Goal: Task Accomplishment & Management: Manage account settings

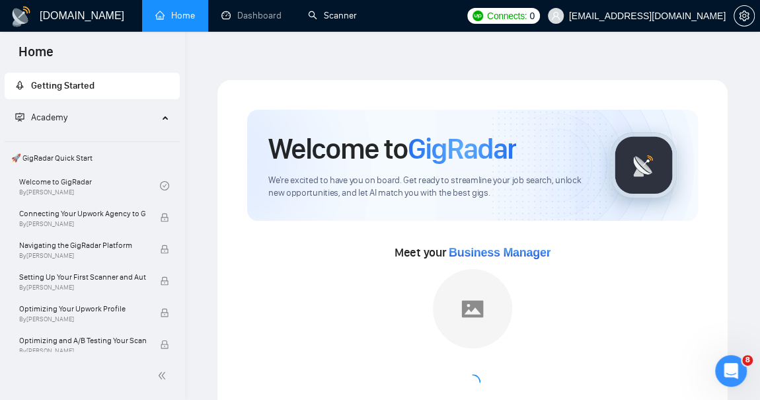
drag, startPoint x: 325, startPoint y: 12, endPoint x: 336, endPoint y: 57, distance: 46.2
click at [325, 12] on link "Scanner" at bounding box center [332, 15] width 49 height 11
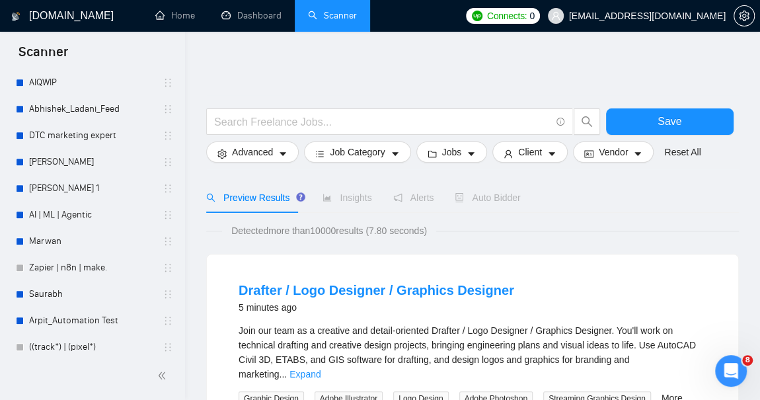
scroll to position [444, 0]
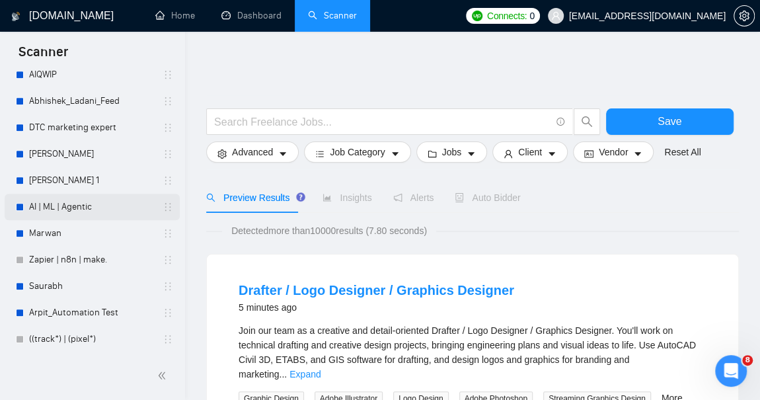
click at [73, 204] on link "AI | ML | Agentic" at bounding box center [92, 207] width 126 height 26
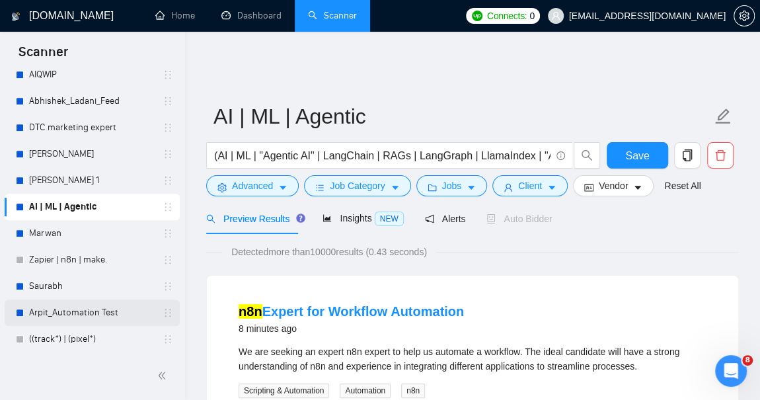
click at [65, 309] on link "Arpit_Automation Test" at bounding box center [92, 313] width 126 height 26
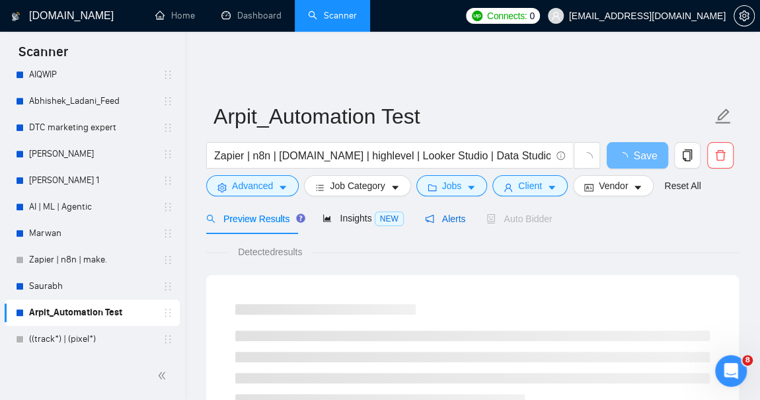
click at [445, 214] on span "Alerts" at bounding box center [445, 219] width 41 height 11
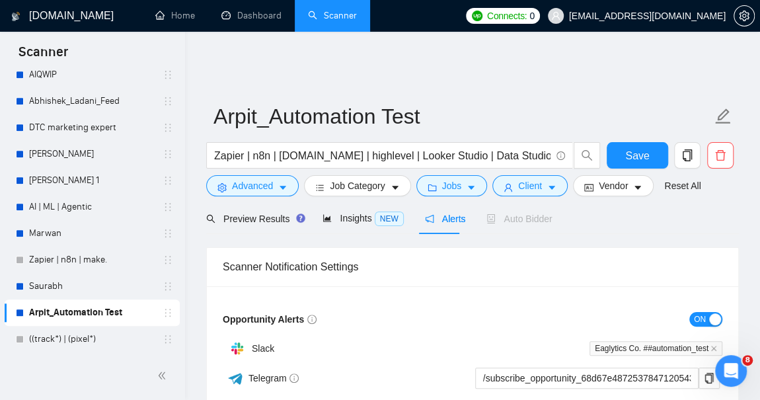
click at [581, 216] on div "Preview Results Insights NEW Alerts Auto Bidder" at bounding box center [472, 218] width 533 height 31
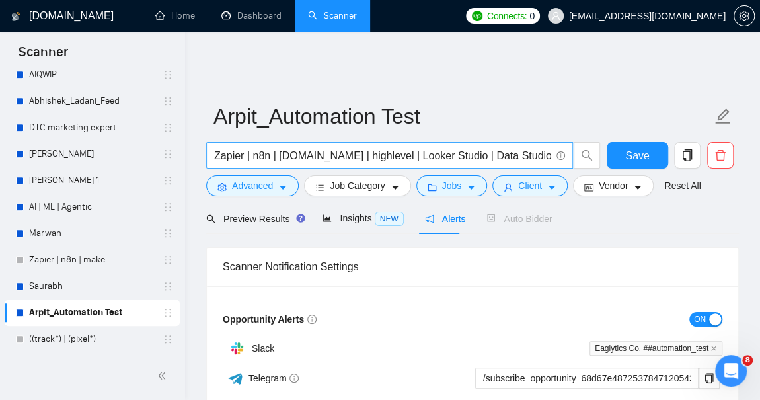
click at [282, 151] on input "Zapier | n8n | [DOMAIN_NAME] | highlevel | Looker Studio | Data Studio | Dashbo…" at bounding box center [382, 155] width 337 height 17
click at [248, 214] on span "Preview Results" at bounding box center [253, 219] width 95 height 11
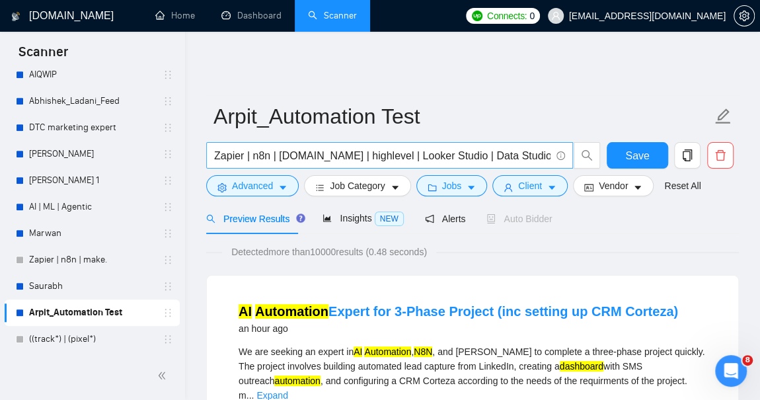
click at [506, 147] on input "Zapier | n8n | [DOMAIN_NAME] | highlevel | Looker Studio | Data Studio | Dashbo…" at bounding box center [382, 155] width 337 height 17
type input "Zapier | n8n | [DOMAIN_NAME] | highlevel | Looker Studio | Data Studio | Dashbo…"
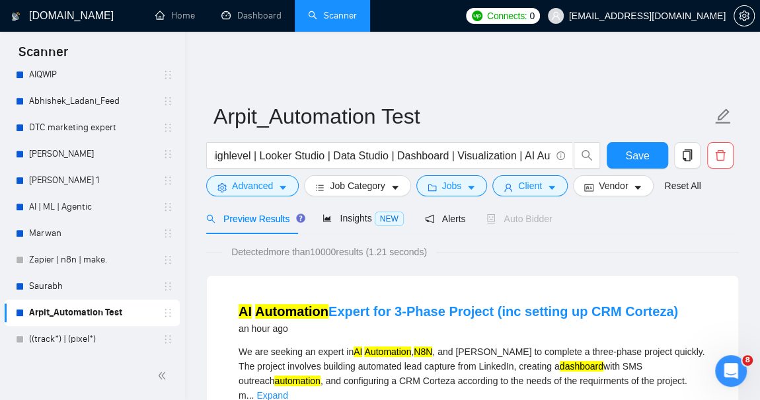
click at [646, 208] on div "Preview Results Insights NEW Alerts Auto Bidder" at bounding box center [472, 218] width 533 height 31
click at [452, 179] on span "Jobs" at bounding box center [452, 186] width 20 height 15
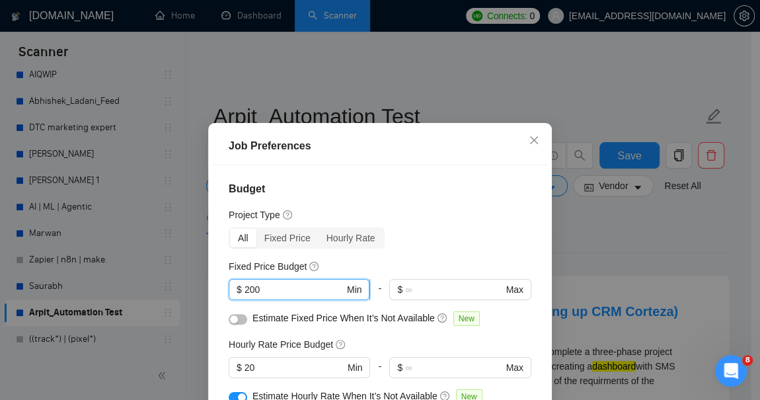
drag, startPoint x: 261, startPoint y: 290, endPoint x: 225, endPoint y: 288, distance: 35.8
click at [229, 288] on span "$ 200 Min" at bounding box center [299, 289] width 141 height 21
type input "500"
click at [444, 209] on div "Project Type" at bounding box center [380, 215] width 303 height 15
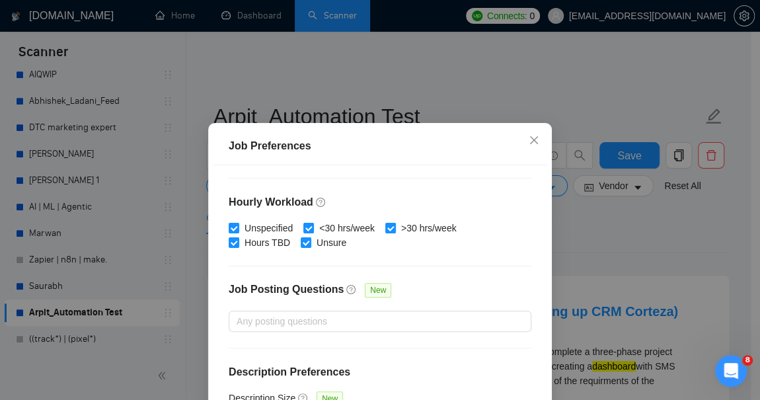
scroll to position [102, 0]
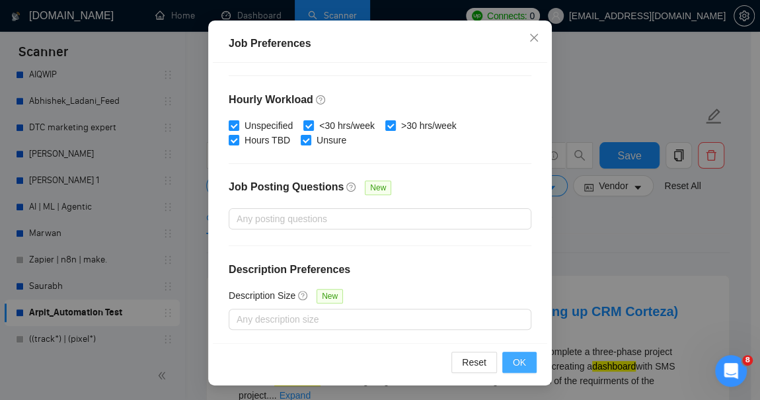
click at [520, 362] on span "OK" at bounding box center [519, 362] width 13 height 15
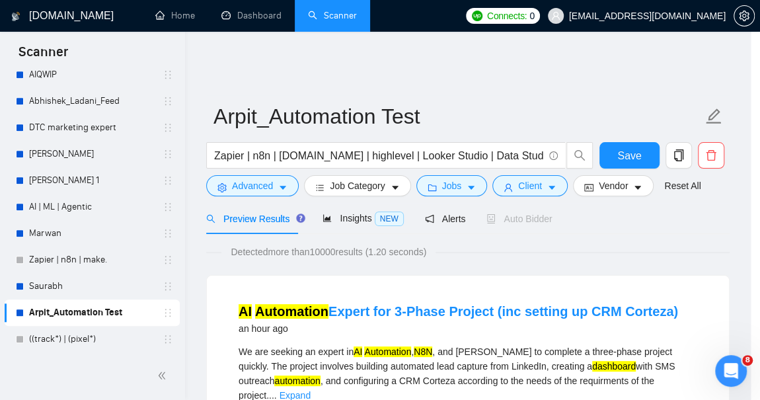
scroll to position [59, 0]
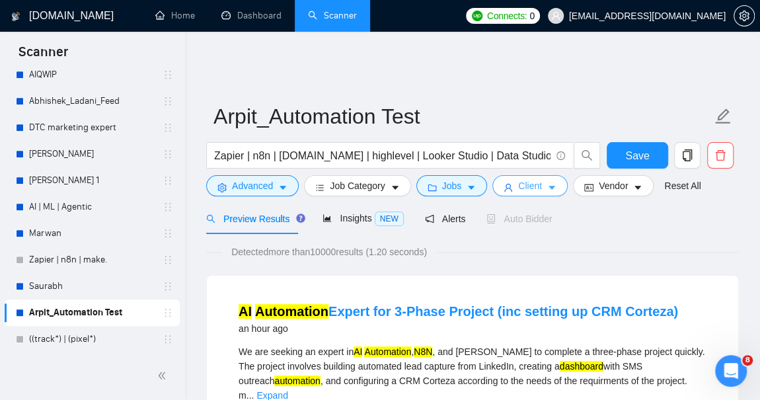
click at [540, 179] on button "Client" at bounding box center [530, 185] width 75 height 21
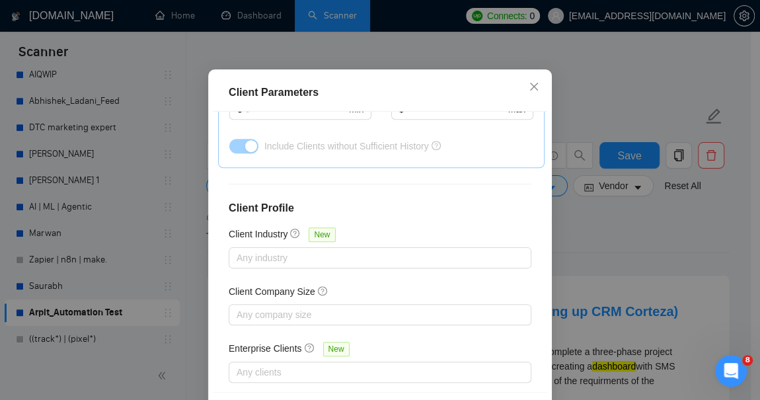
scroll to position [102, 0]
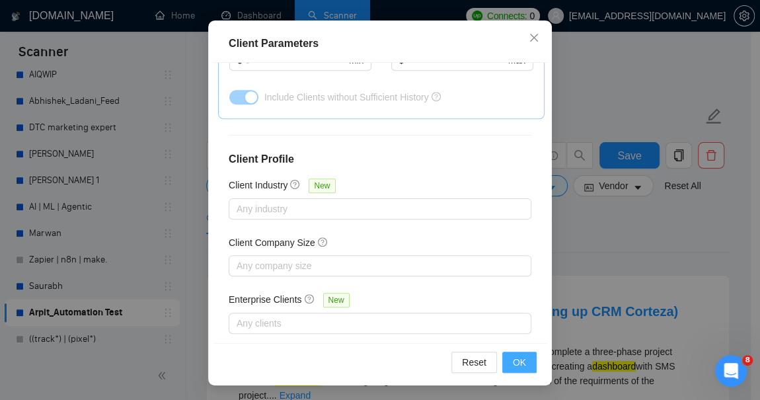
click at [522, 360] on span "OK" at bounding box center [519, 362] width 13 height 15
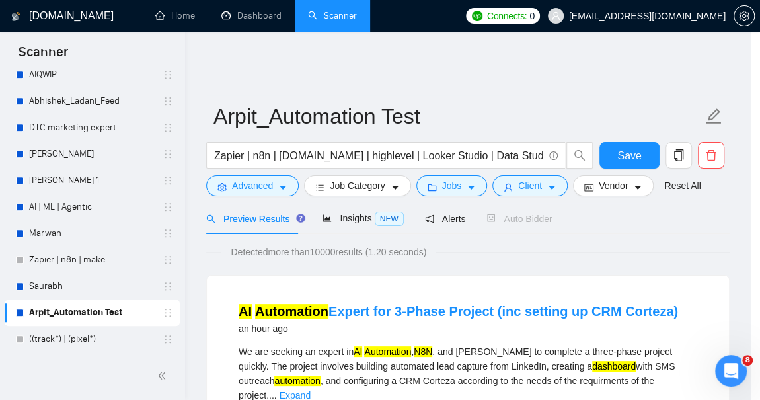
scroll to position [59, 0]
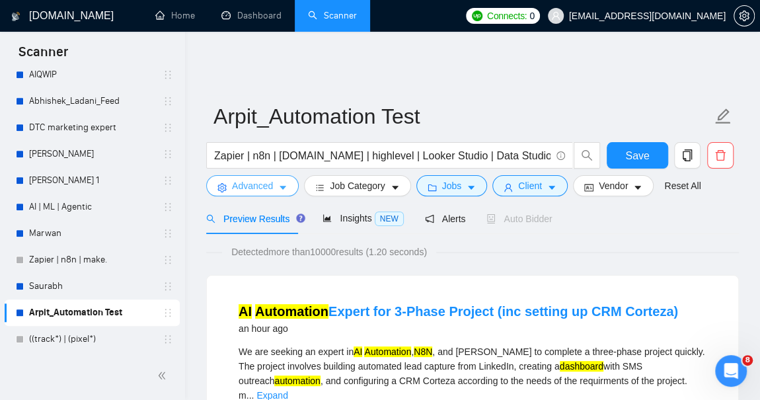
click at [287, 175] on button "Advanced" at bounding box center [252, 185] width 93 height 21
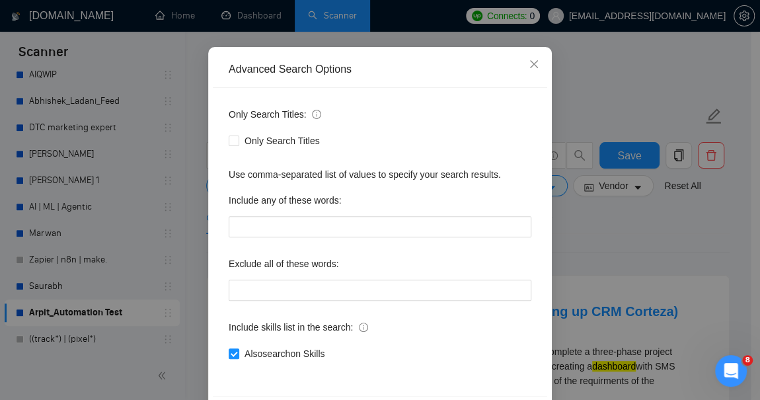
scroll to position [149, 0]
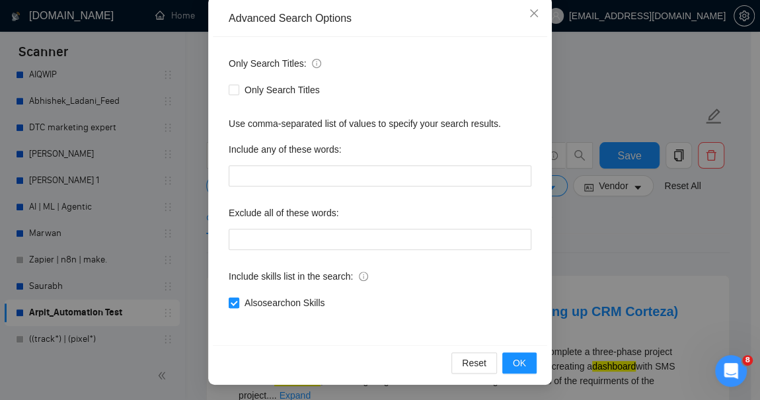
click at [247, 301] on span "Also search on Skills" at bounding box center [284, 303] width 91 height 15
click at [238, 301] on input "Also search on Skills" at bounding box center [233, 302] width 9 height 9
checkbox input "false"
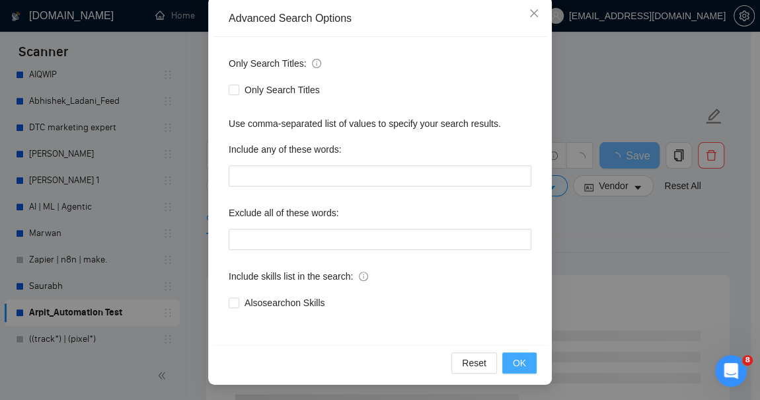
click at [518, 366] on span "OK" at bounding box center [519, 363] width 13 height 15
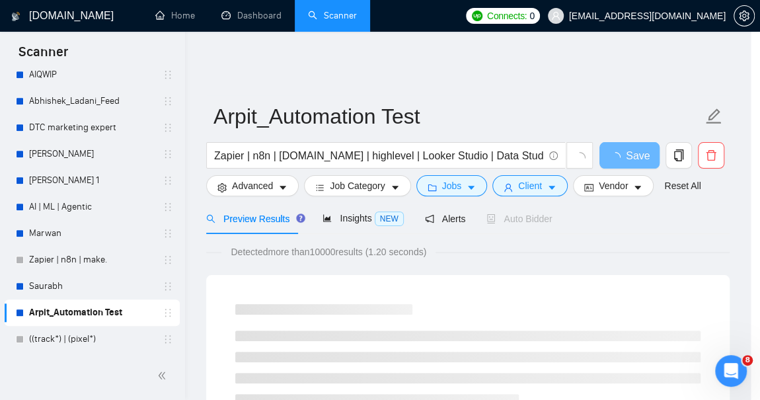
scroll to position [83, 0]
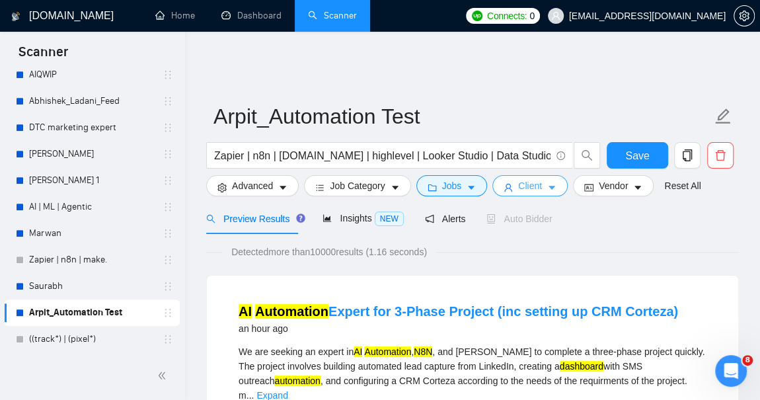
click at [538, 178] on button "Client" at bounding box center [530, 185] width 75 height 21
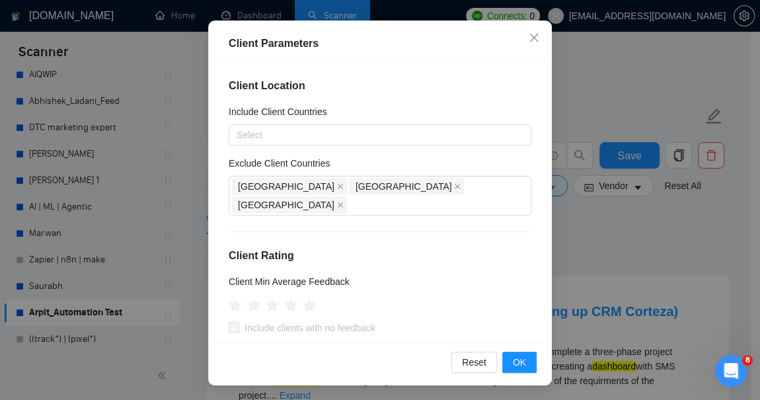
scroll to position [0, 0]
click at [534, 39] on icon "close" at bounding box center [534, 37] width 11 height 11
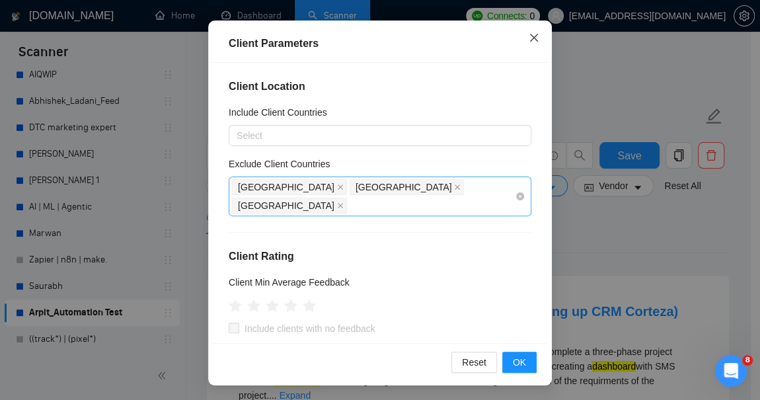
scroll to position [59, 0]
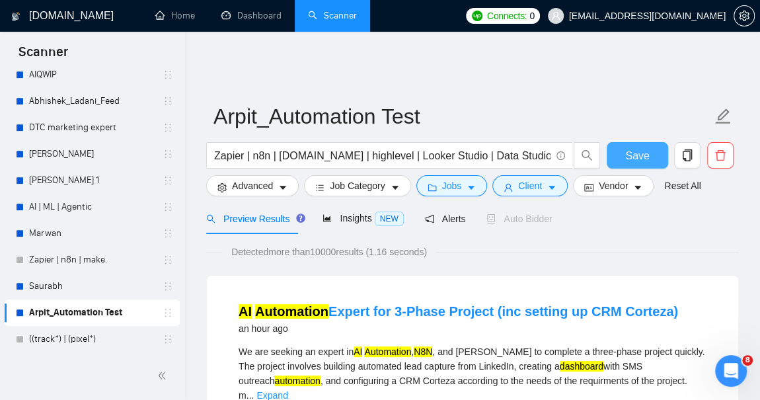
click at [631, 147] on span "Save" at bounding box center [637, 155] width 24 height 17
click at [364, 213] on span "Insights NEW" at bounding box center [363, 218] width 81 height 11
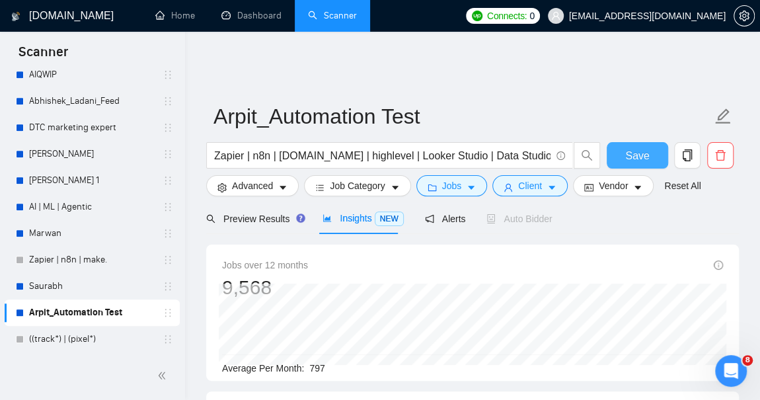
click at [620, 142] on button "Save" at bounding box center [637, 155] width 61 height 26
click at [385, 178] on button "Job Category" at bounding box center [357, 185] width 106 height 21
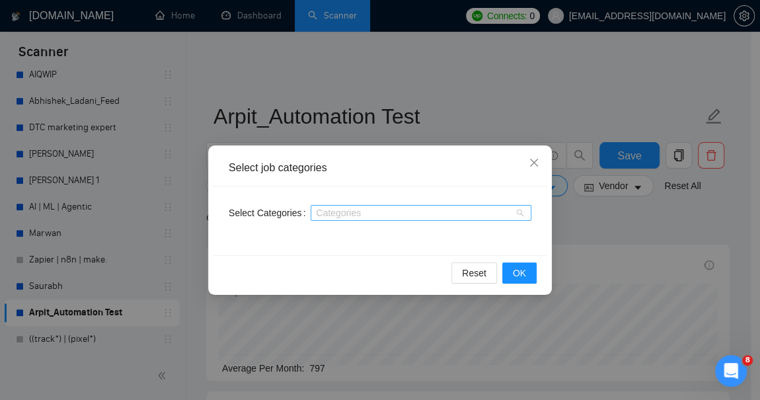
click at [435, 215] on div at bounding box center [414, 213] width 201 height 11
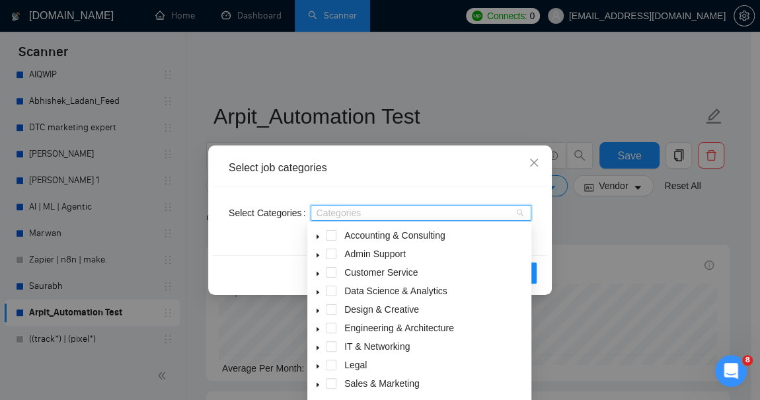
click at [477, 91] on div "Select job categories Select Categories Categories Reset OK" at bounding box center [380, 200] width 760 height 400
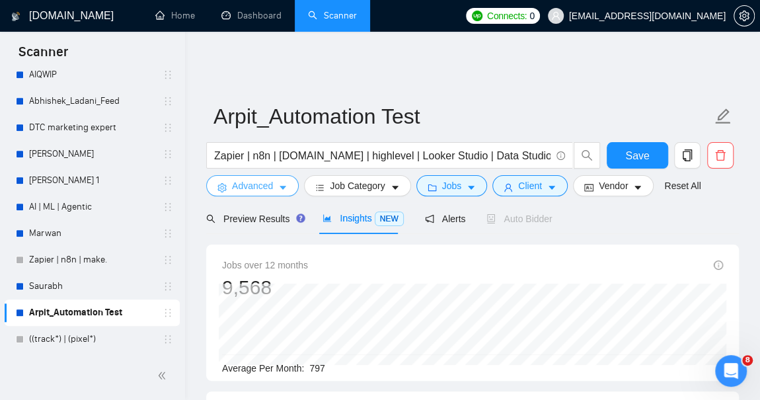
click at [268, 179] on span "Advanced" at bounding box center [252, 186] width 41 height 15
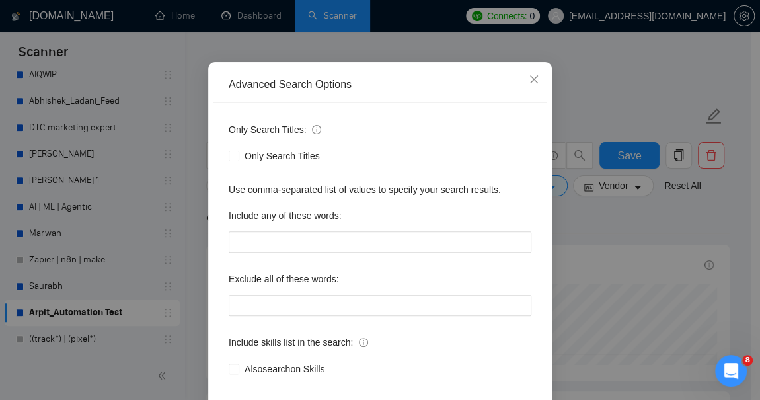
click at [493, 94] on div "Advanced Search Options Only Search Titles: Only Search Titles Use comma-separa…" at bounding box center [380, 200] width 760 height 400
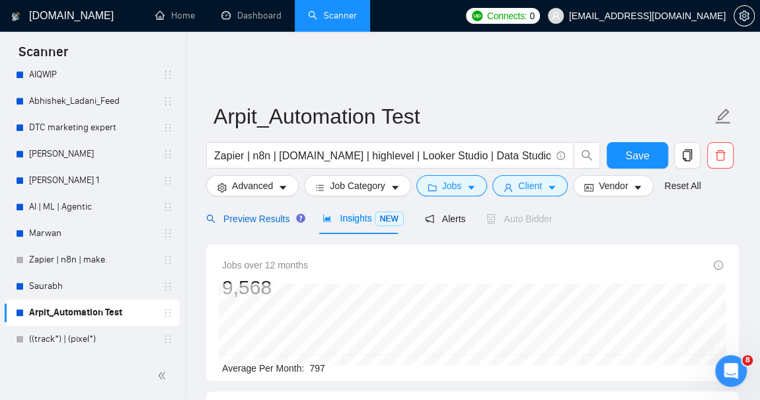
click at [249, 214] on span "Preview Results" at bounding box center [253, 219] width 95 height 11
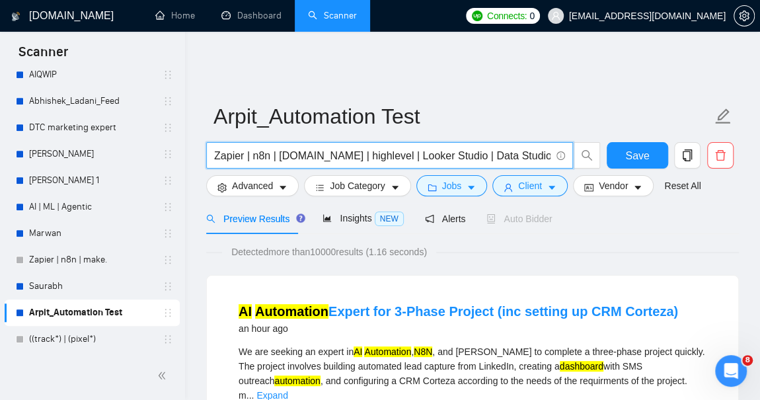
drag, startPoint x: 252, startPoint y: 147, endPoint x: 206, endPoint y: 149, distance: 46.3
click at [206, 149] on span "Zapier | n8n | [DOMAIN_NAME] | highlevel | Looker Studio | Data Studio | Dashbo…" at bounding box center [389, 155] width 367 height 26
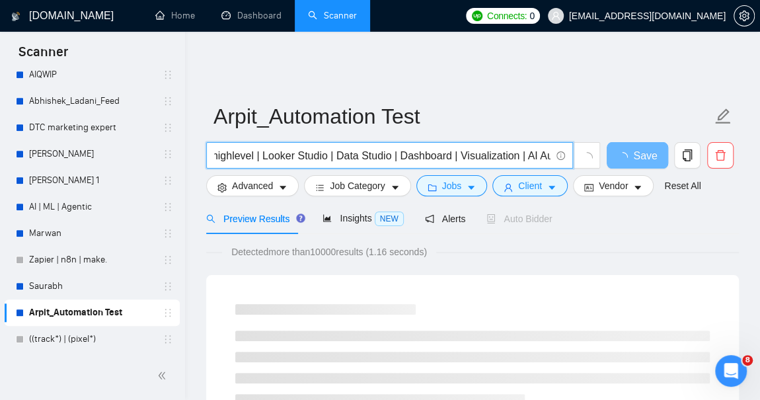
scroll to position [0, 126]
drag, startPoint x: 230, startPoint y: 144, endPoint x: 606, endPoint y: 151, distance: 376.3
click at [606, 151] on div "n8n | [DOMAIN_NAME] | highlevel | Looker Studio | Data Studio | Dashboard | Vis…" at bounding box center [470, 158] width 533 height 33
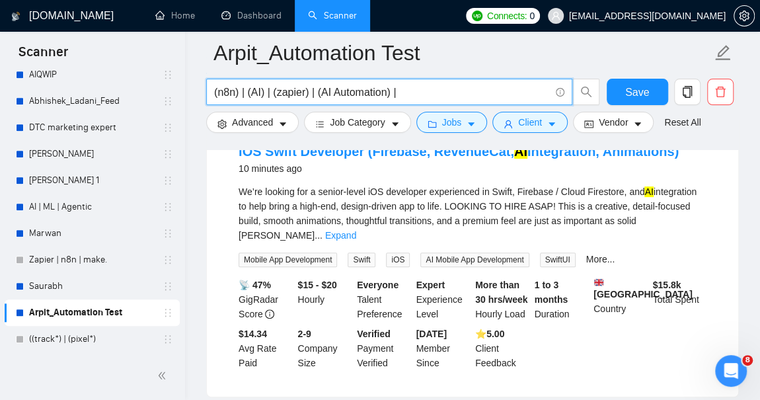
scroll to position [120, 0]
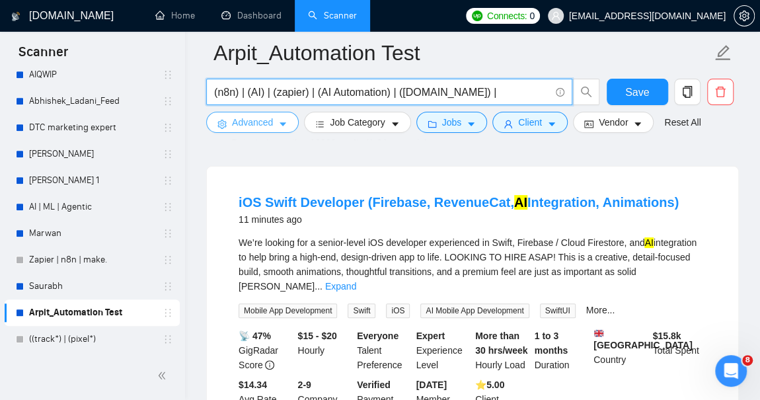
type input "(n8n) | (AI) | (zapier) | (AI Automation) | ([DOMAIN_NAME]) |"
click at [264, 124] on span "Advanced" at bounding box center [252, 122] width 41 height 15
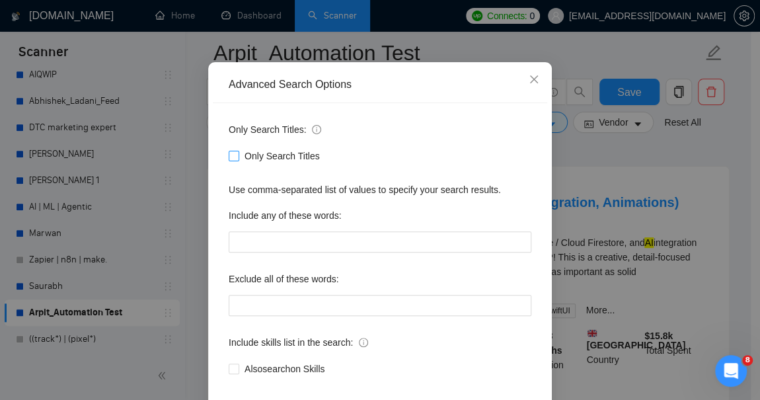
click at [260, 163] on span "Only Search Titles" at bounding box center [282, 156] width 86 height 15
click at [238, 160] on input "Only Search Titles" at bounding box center [233, 155] width 9 height 9
checkbox input "true"
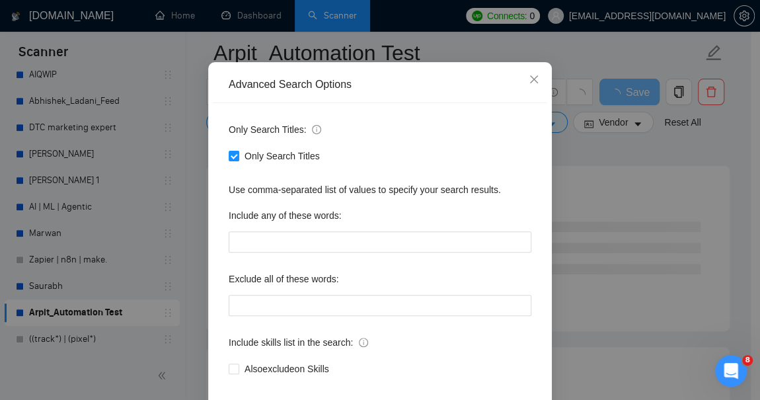
scroll to position [149, 0]
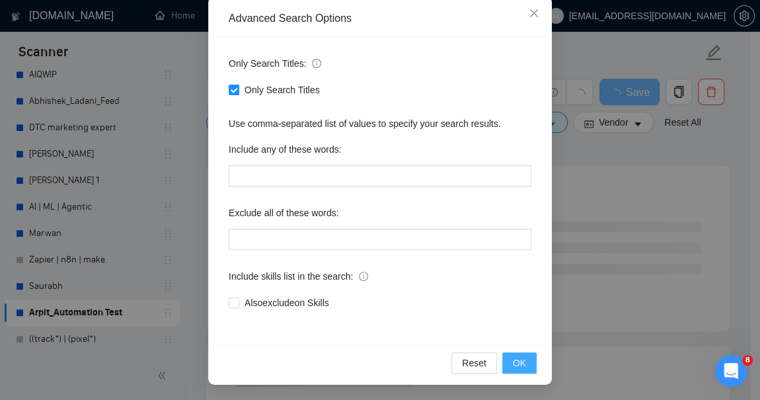
click at [514, 360] on span "OK" at bounding box center [519, 363] width 13 height 15
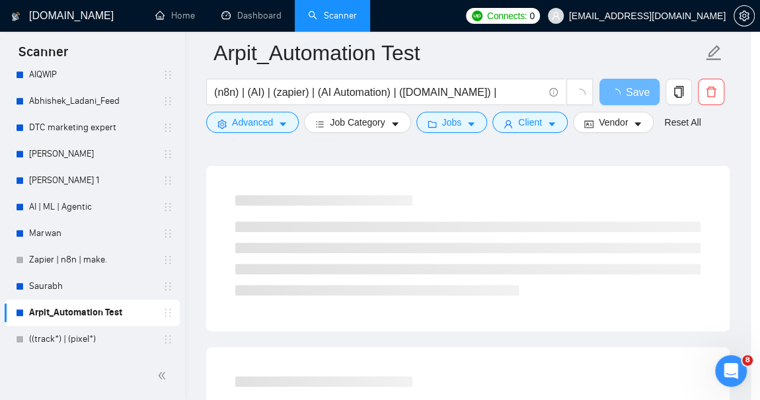
scroll to position [83, 0]
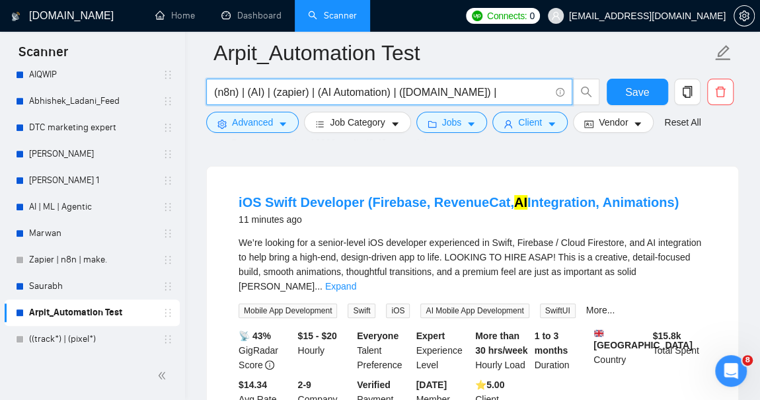
click at [262, 92] on input "(n8n) | (AI) | (zapier) | (AI Automation) | ([DOMAIN_NAME]) |" at bounding box center [382, 92] width 336 height 17
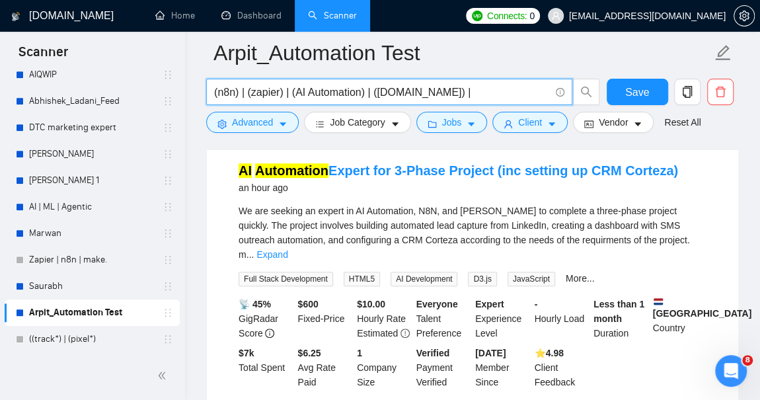
scroll to position [180, 0]
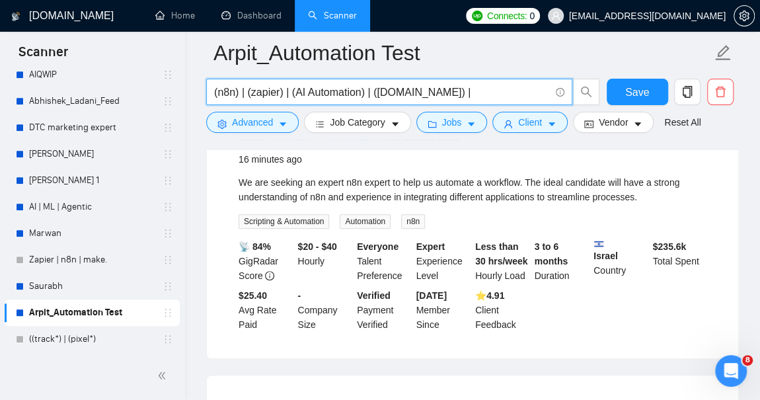
click at [444, 91] on input "(n8n) | (zapier) | (AI Automation) | ([DOMAIN_NAME]) |" at bounding box center [382, 92] width 336 height 17
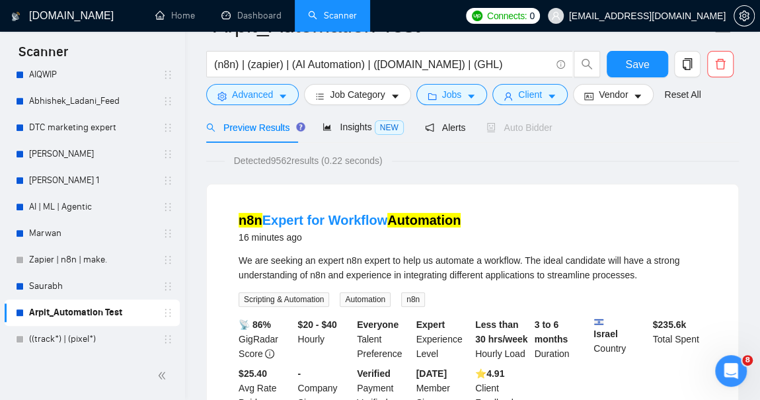
scroll to position [0, 0]
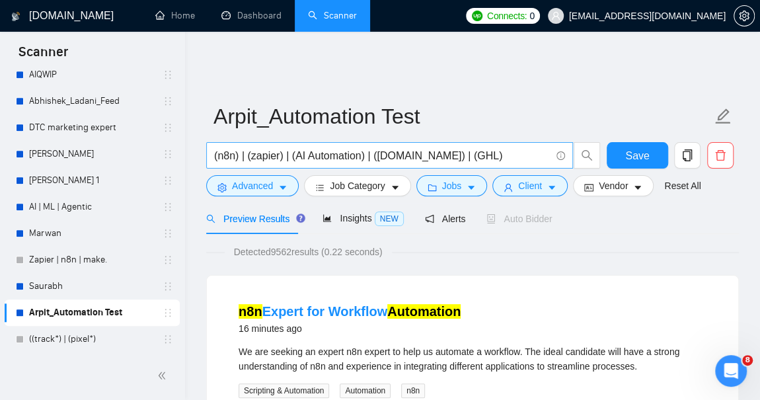
click at [473, 148] on input "(n8n) | (zapier) | (AI Automation) | ([DOMAIN_NAME]) | (GHL)" at bounding box center [382, 155] width 337 height 17
click at [522, 156] on span "(n8n) | (zapier) | (AI Automation) | ([DOMAIN_NAME]) | (GHL) | (Data Studio) | …" at bounding box center [389, 155] width 367 height 26
click at [520, 147] on input "(n8n) | (zapier) | (AI Automation) | ([DOMAIN_NAME]) | (GHL) | (Data Studio) | …" at bounding box center [382, 155] width 337 height 17
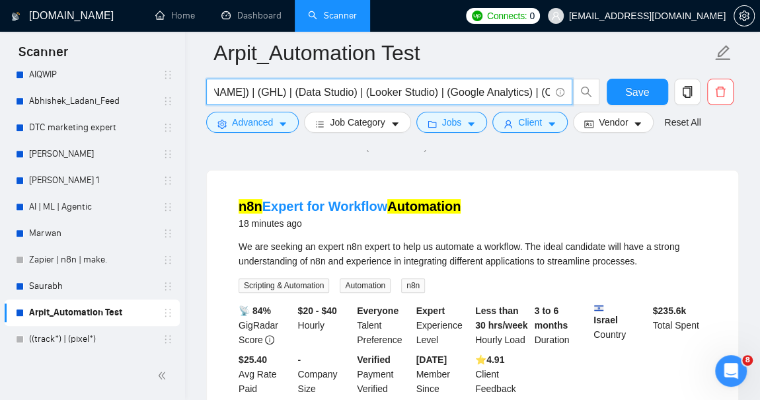
scroll to position [0, 0]
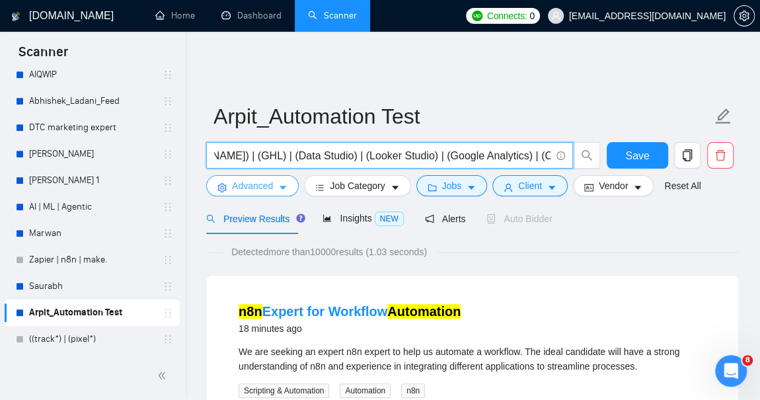
type input "(n8n) | (zapier) | (AI Automation) | ([DOMAIN_NAME]) | (GHL) | (Data Studio) | …"
click at [278, 183] on icon "caret-down" at bounding box center [282, 187] width 9 height 9
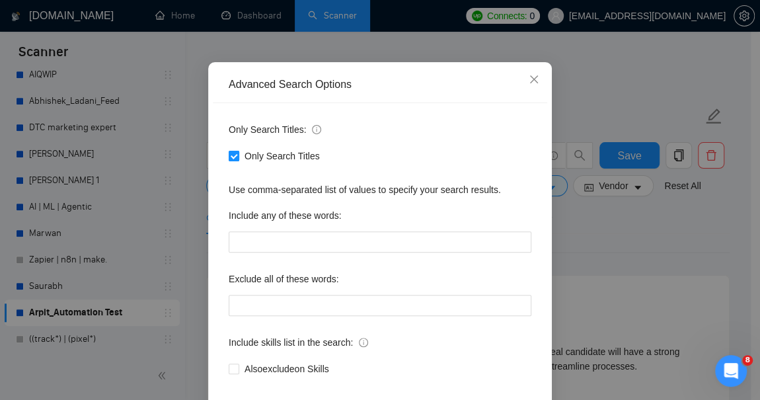
click at [229, 160] on input "Only Search Titles" at bounding box center [233, 155] width 9 height 9
checkbox input "false"
click at [530, 83] on icon "close" at bounding box center [534, 79] width 8 height 8
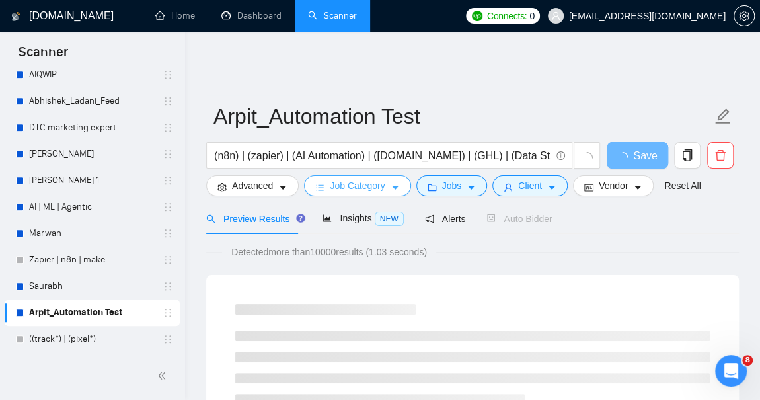
click at [380, 179] on span "Job Category" at bounding box center [357, 186] width 55 height 15
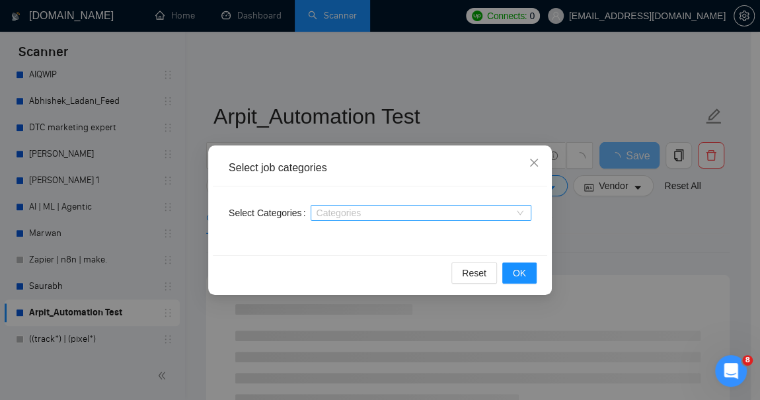
click at [452, 208] on div at bounding box center [414, 213] width 201 height 11
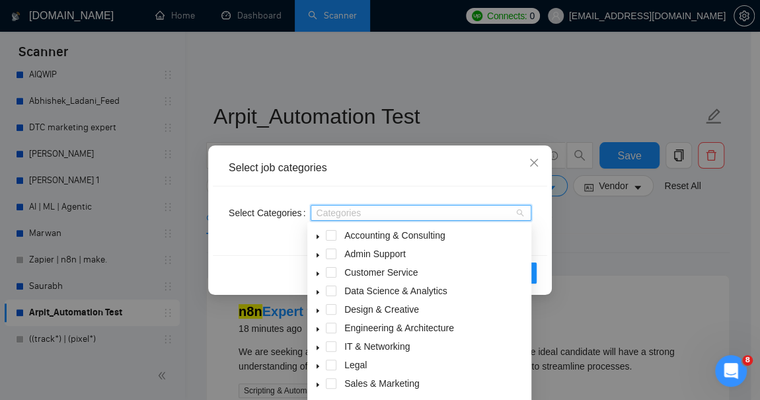
click at [317, 294] on icon "caret-down" at bounding box center [318, 292] width 3 height 5
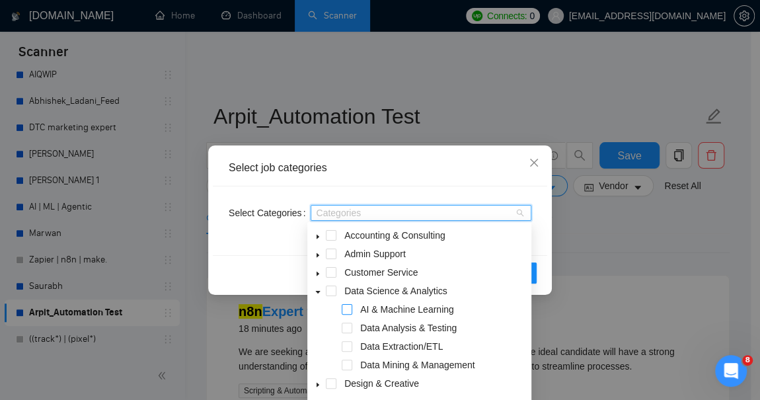
click at [343, 310] on span at bounding box center [347, 309] width 11 height 11
click at [343, 328] on span at bounding box center [347, 328] width 11 height 11
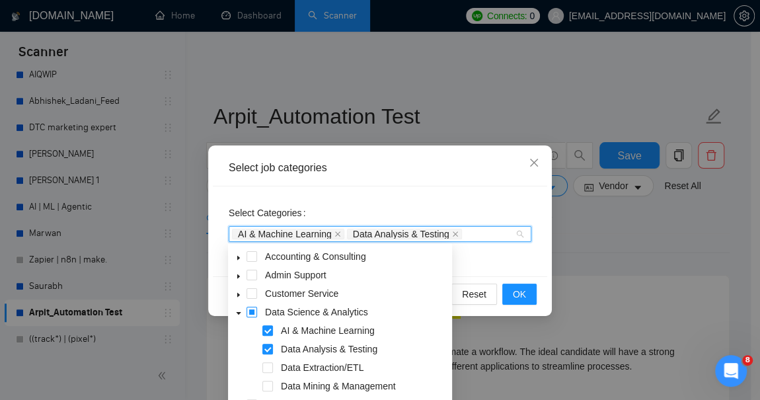
click at [251, 311] on span at bounding box center [252, 312] width 11 height 11
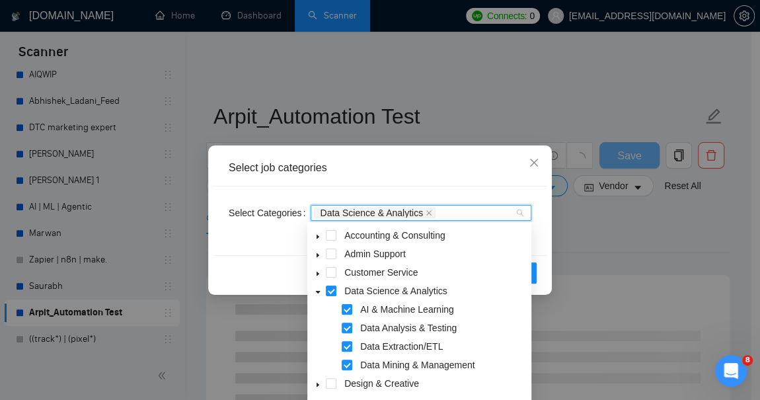
click at [315, 291] on icon "caret-down" at bounding box center [318, 292] width 7 height 7
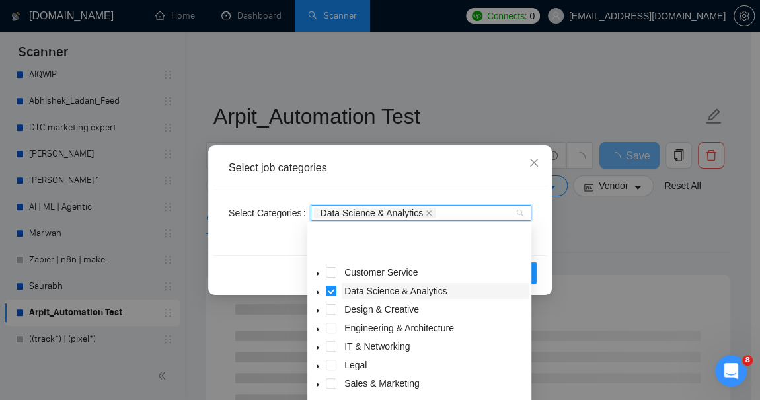
scroll to position [52, 0]
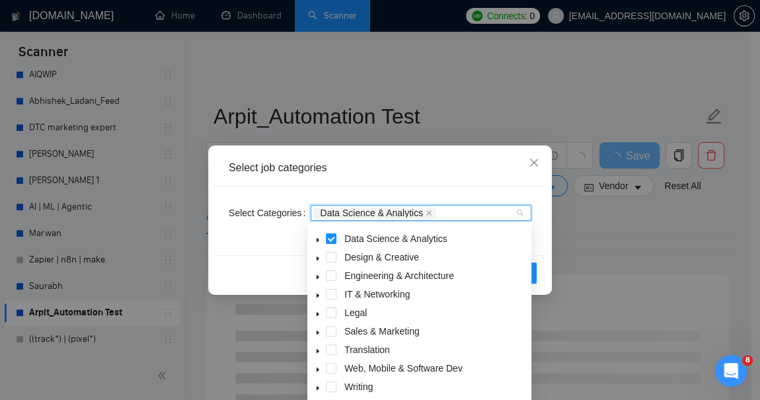
click at [317, 370] on icon "caret-down" at bounding box center [318, 370] width 3 height 5
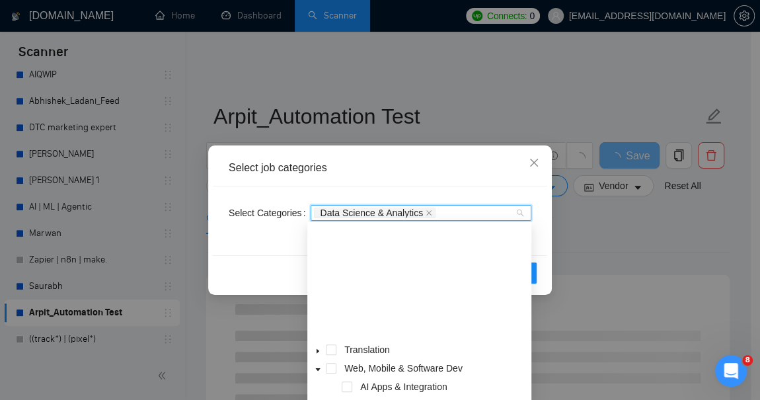
scroll to position [173, 0]
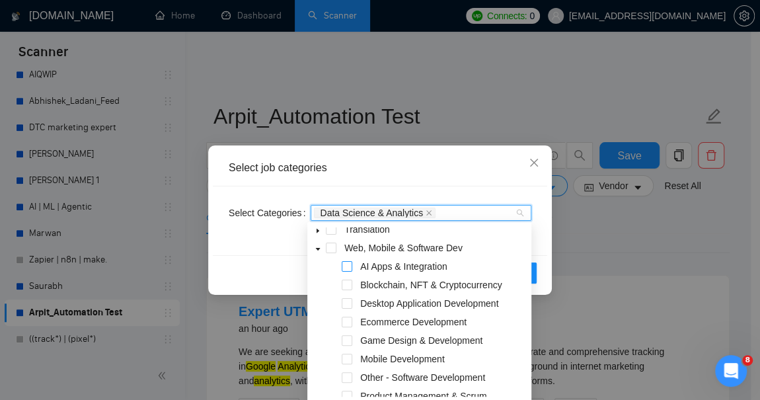
click at [347, 262] on span at bounding box center [347, 266] width 11 height 11
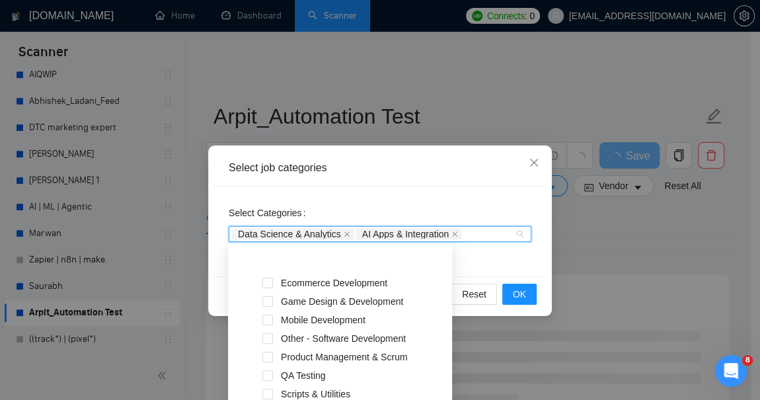
scroll to position [274, 0]
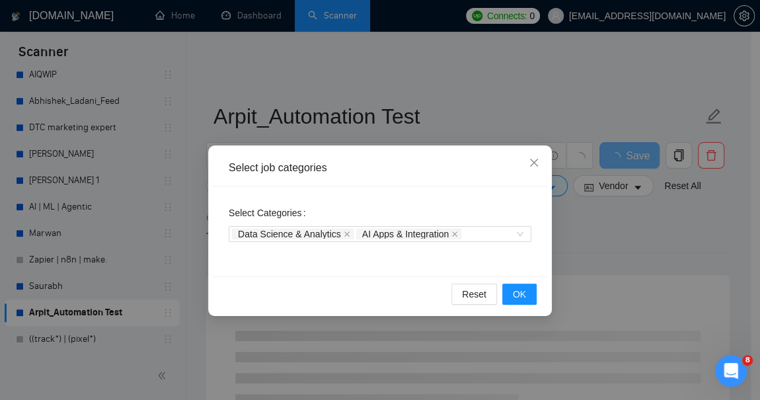
click at [487, 257] on div "Select Categories Data Science & Analytics AI Apps & Integration" at bounding box center [380, 231] width 335 height 90
click at [518, 294] on span "OK" at bounding box center [519, 294] width 13 height 15
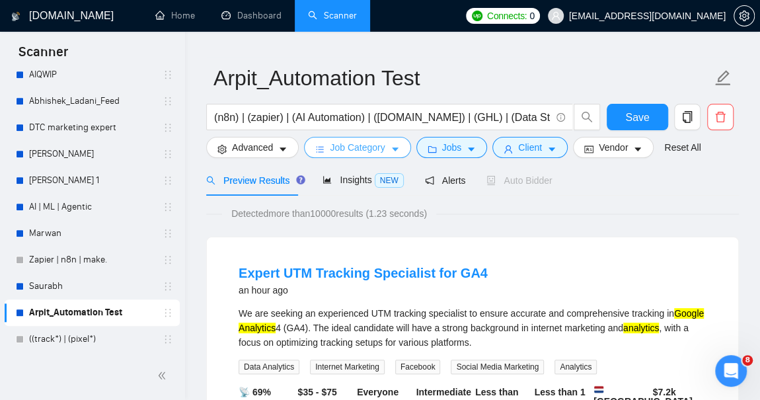
scroll to position [0, 0]
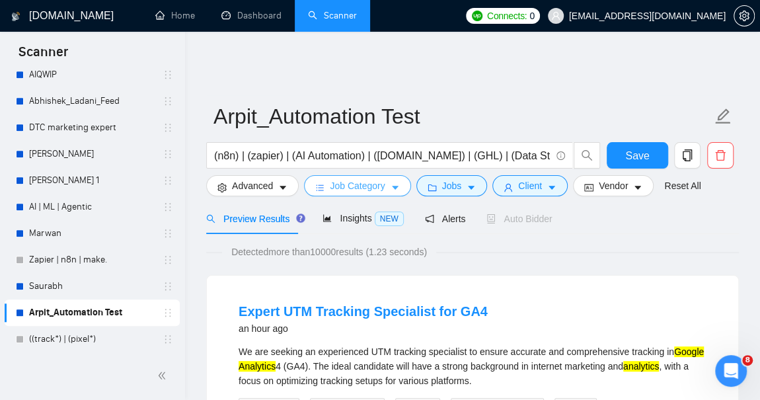
click at [382, 175] on button "Job Category" at bounding box center [357, 185] width 106 height 21
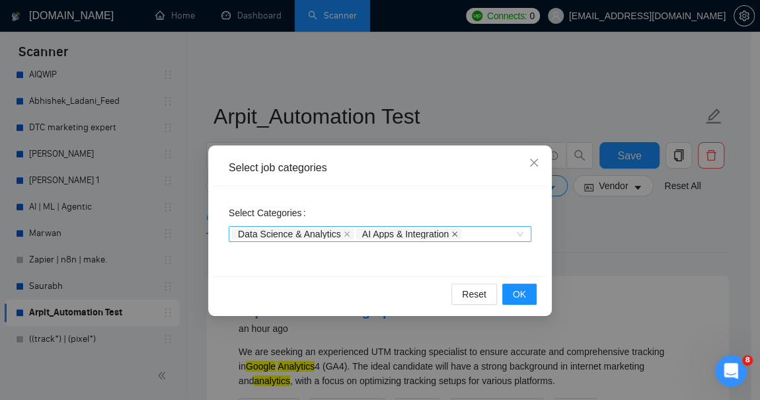
click at [452, 231] on icon "close" at bounding box center [454, 233] width 5 height 5
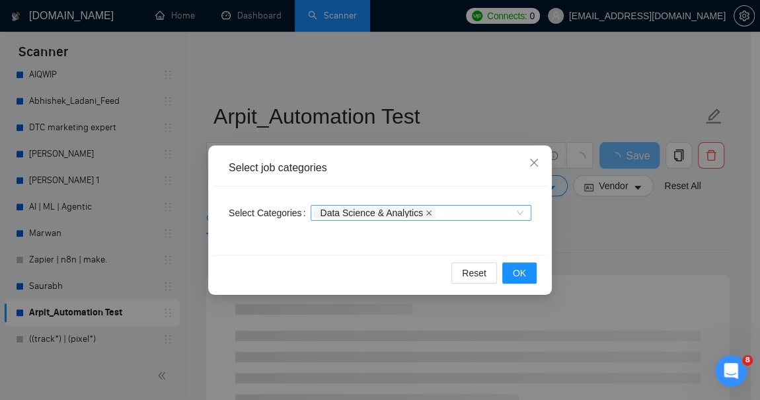
click at [426, 216] on icon "close" at bounding box center [429, 213] width 7 height 7
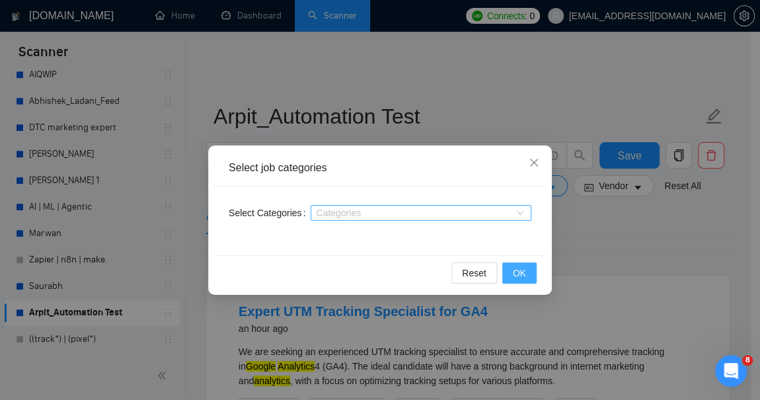
click at [522, 270] on span "OK" at bounding box center [519, 273] width 13 height 15
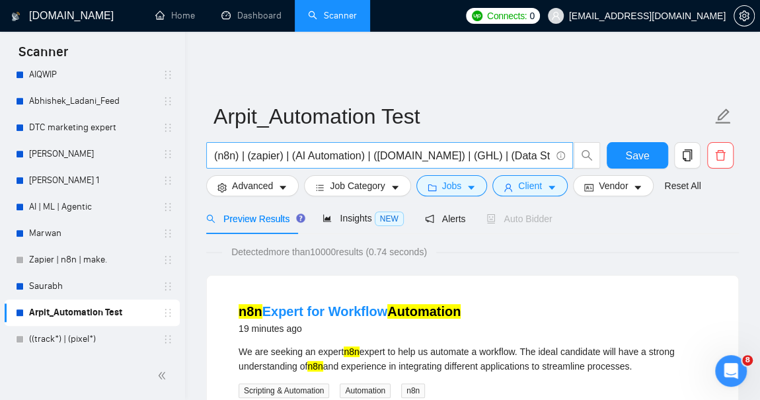
click at [496, 147] on input "(n8n) | (zapier) | (AI Automation) | ([DOMAIN_NAME]) | (GHL) | (Data Studio) | …" at bounding box center [382, 155] width 337 height 17
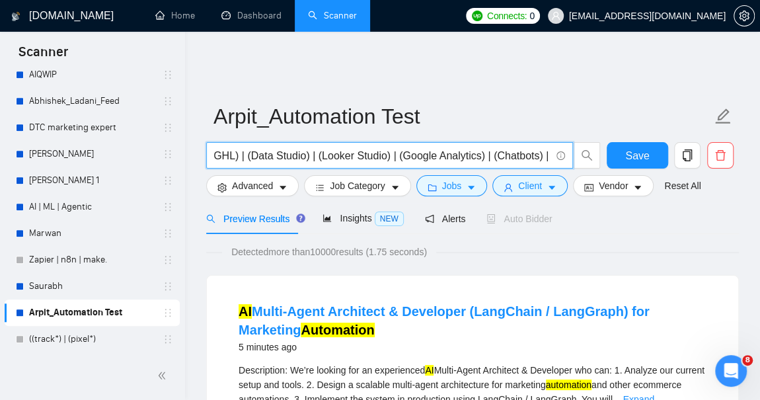
click at [547, 147] on input "(n8n) | (zapier) | (AI Automation) | ([DOMAIN_NAME]) | (GHL) | (Data Studio) | …" at bounding box center [382, 155] width 337 height 17
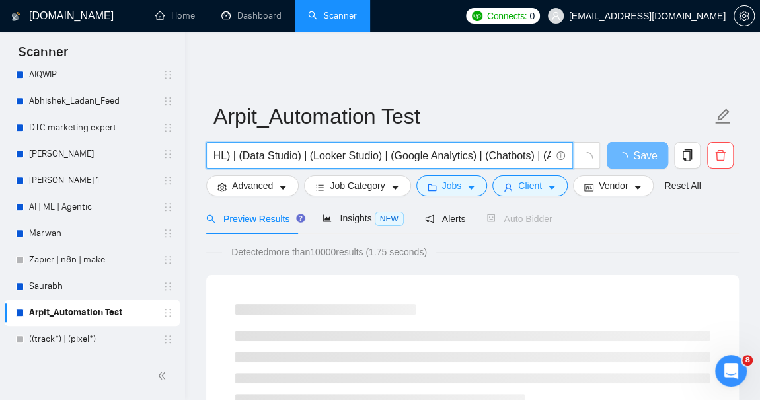
scroll to position [0, 0]
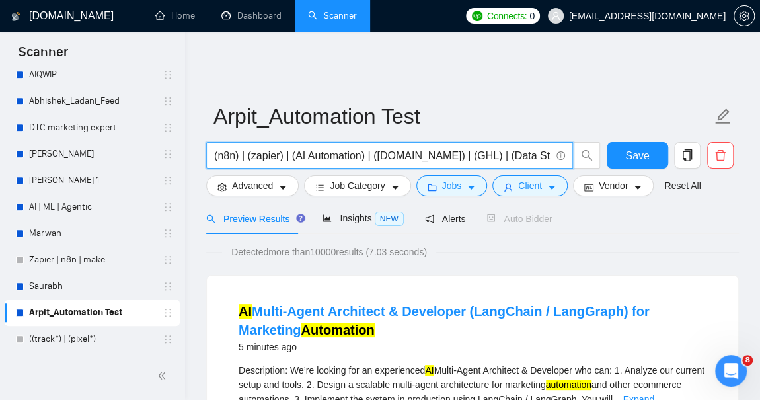
click at [530, 147] on input "(n8n) | (zapier) | (AI Automation) | ([DOMAIN_NAME]) | (GHL) | (Data Studio) | …" at bounding box center [382, 155] width 337 height 17
click at [507, 147] on input "(n8n) | (zapier) | (AI Automation) | ([DOMAIN_NAME]) | (GHL) | (Data Studio) | …" at bounding box center [382, 155] width 337 height 17
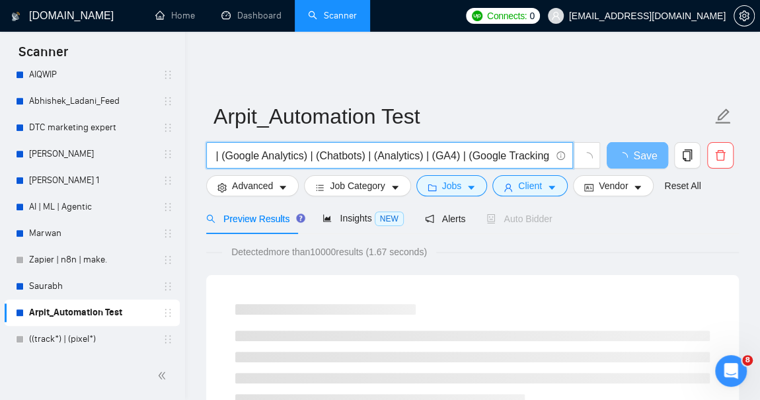
scroll to position [0, 445]
paste input "LangChain"
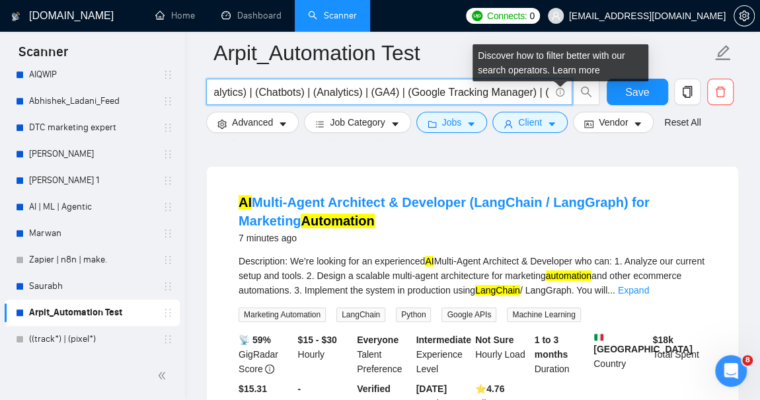
scroll to position [0, 500]
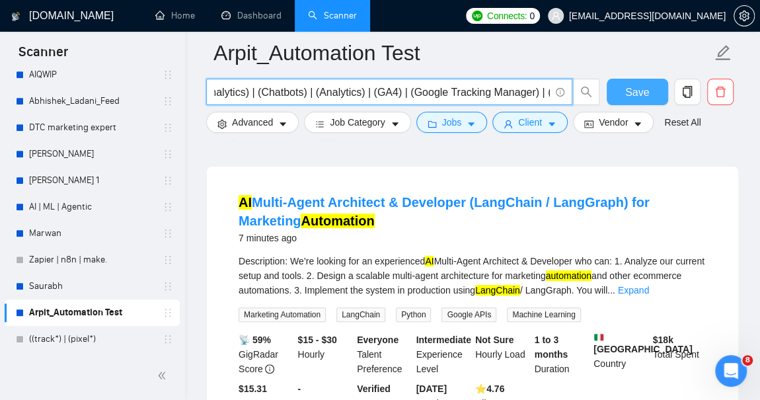
type input "(n8n) | (zapier) | (AI Automation) | ([DOMAIN_NAME]) | (GHL) | (Data Studio) | …"
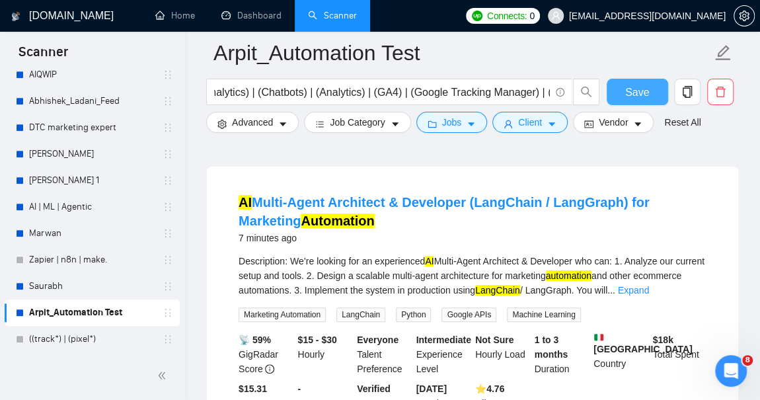
click at [637, 92] on span "Save" at bounding box center [637, 92] width 24 height 17
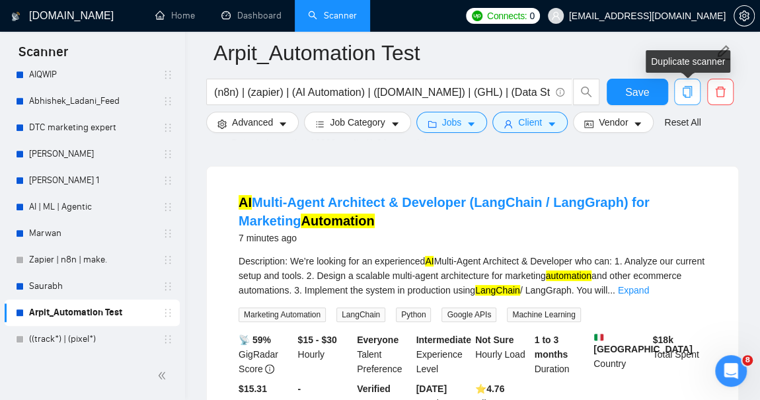
click at [684, 90] on icon "copy" at bounding box center [688, 92] width 12 height 12
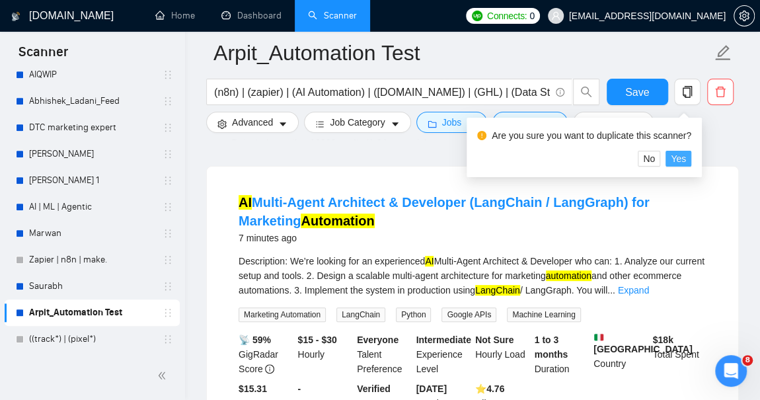
click at [678, 156] on span "Yes" at bounding box center [678, 158] width 15 height 15
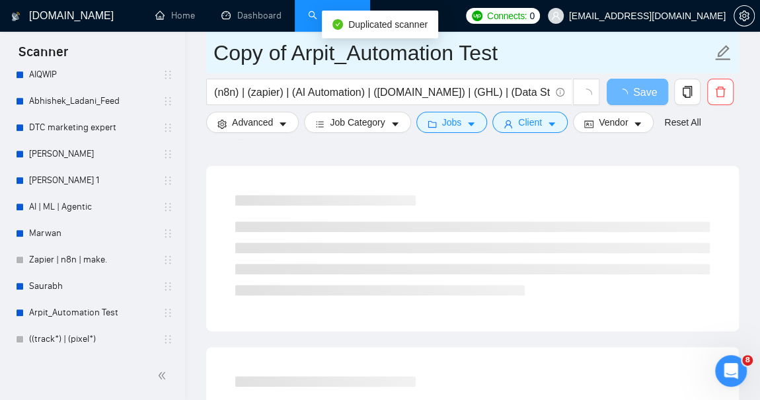
drag, startPoint x: 506, startPoint y: 58, endPoint x: 530, endPoint y: 61, distance: 24.0
click at [506, 58] on input "Copy of Arpit_Automation Test" at bounding box center [463, 52] width 499 height 33
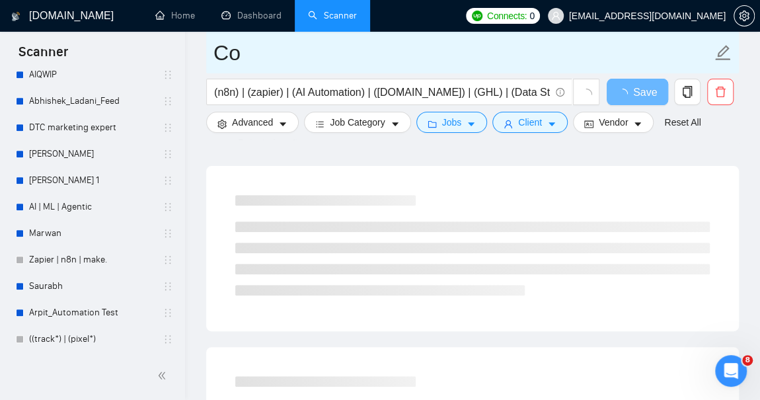
type input "C"
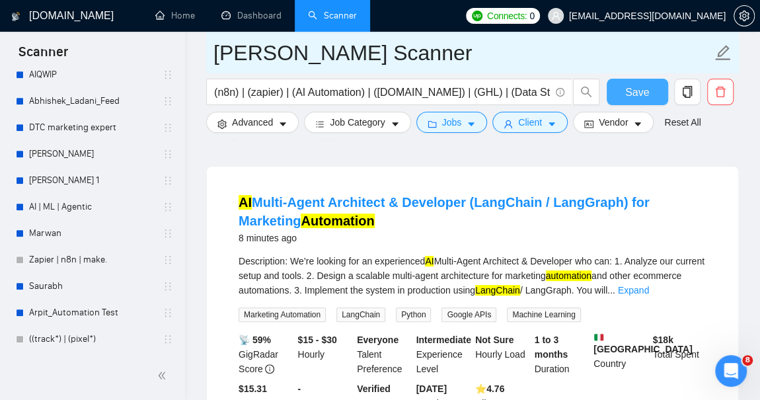
type input "[PERSON_NAME] Scanner"
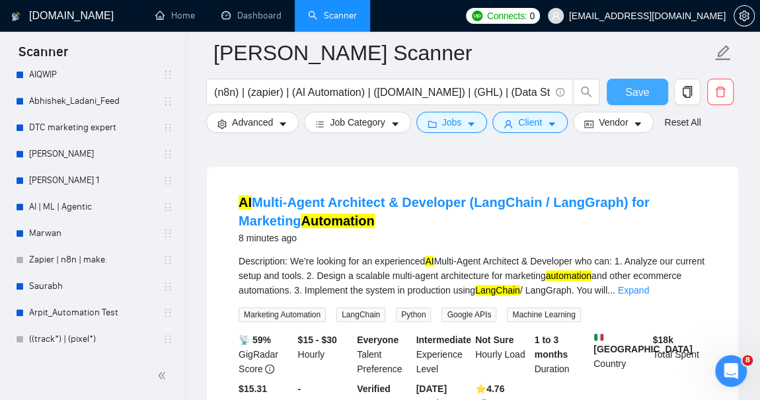
click at [631, 92] on span "Save" at bounding box center [637, 92] width 24 height 17
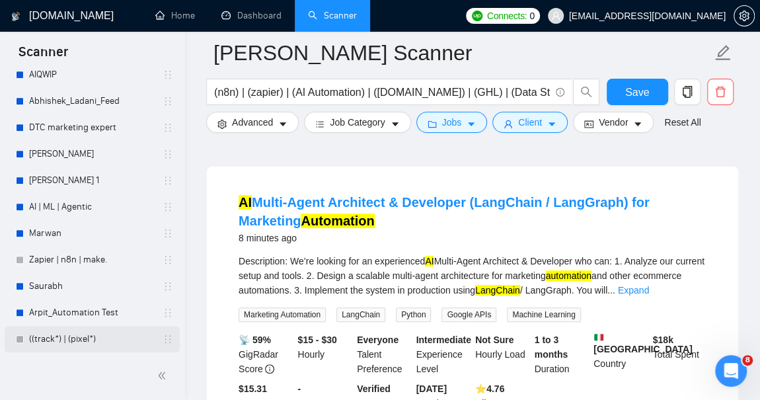
click at [89, 341] on link "((track*) | (pixel*)" at bounding box center [92, 339] width 126 height 26
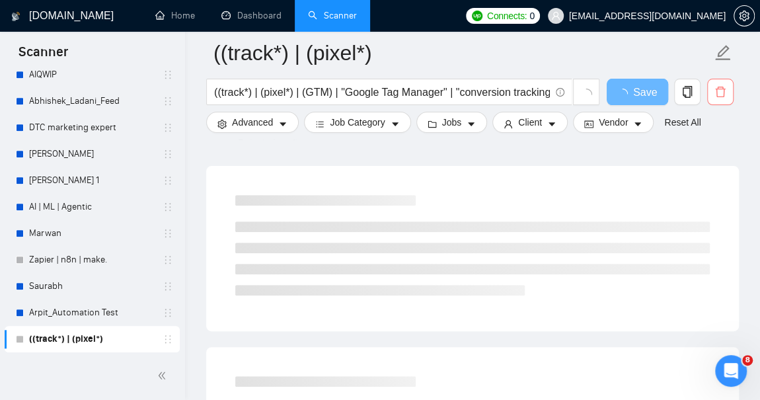
click at [718, 93] on icon "delete" at bounding box center [721, 92] width 12 height 12
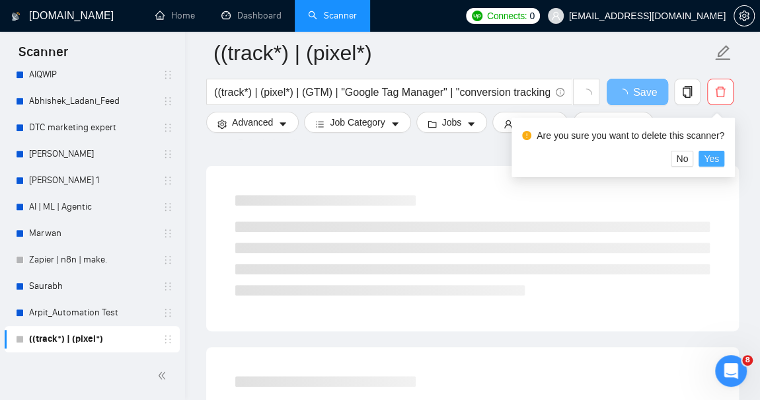
click at [707, 156] on span "Yes" at bounding box center [711, 158] width 15 height 15
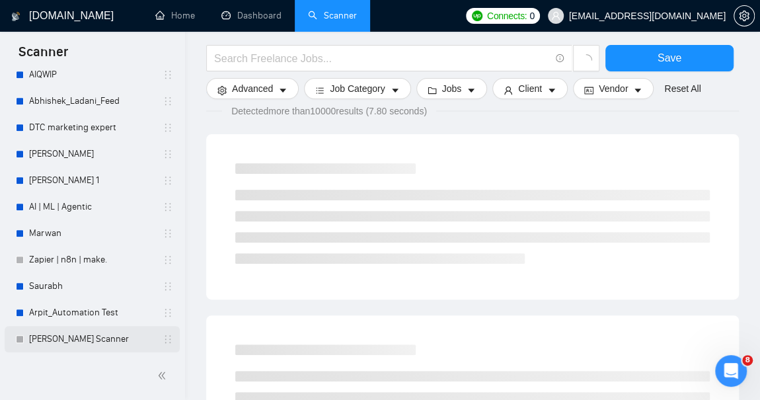
click at [61, 341] on link "[PERSON_NAME] Scanner" at bounding box center [92, 339] width 126 height 26
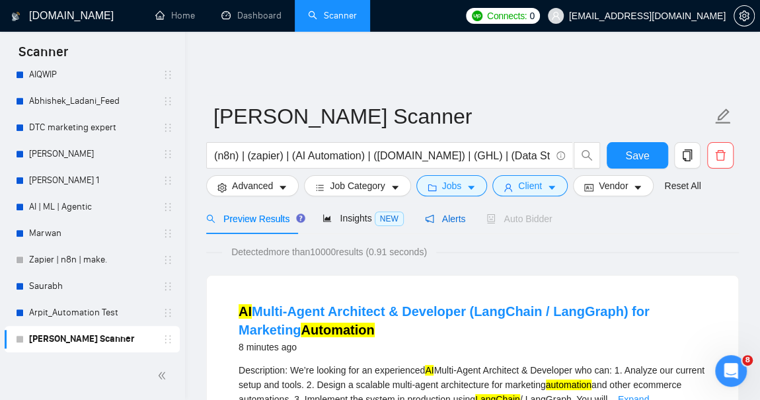
click at [440, 214] on span "Alerts" at bounding box center [445, 219] width 41 height 11
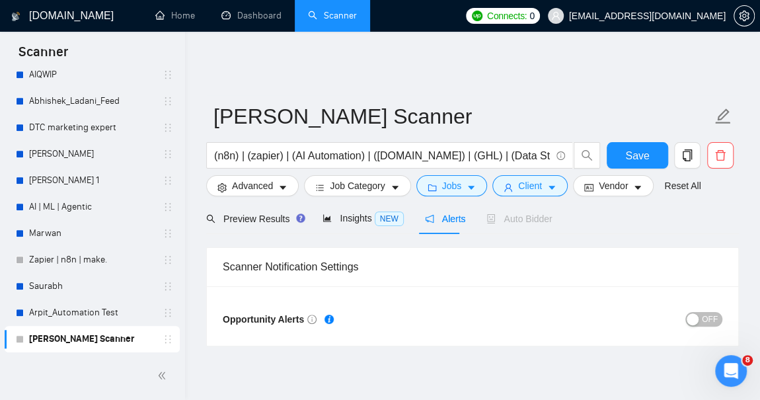
click at [715, 312] on span "OFF" at bounding box center [710, 319] width 16 height 15
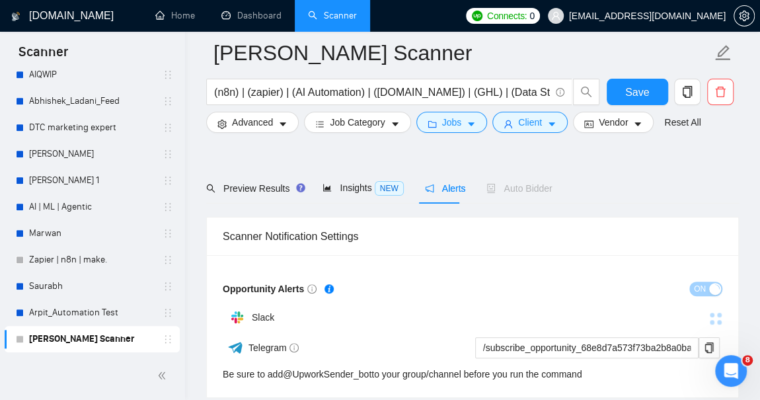
scroll to position [120, 0]
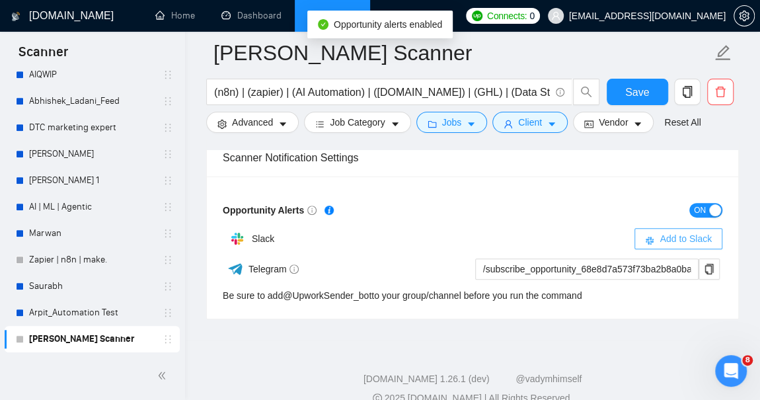
click at [670, 231] on span "Add to Slack" at bounding box center [686, 238] width 52 height 15
